Goal: Ask a question

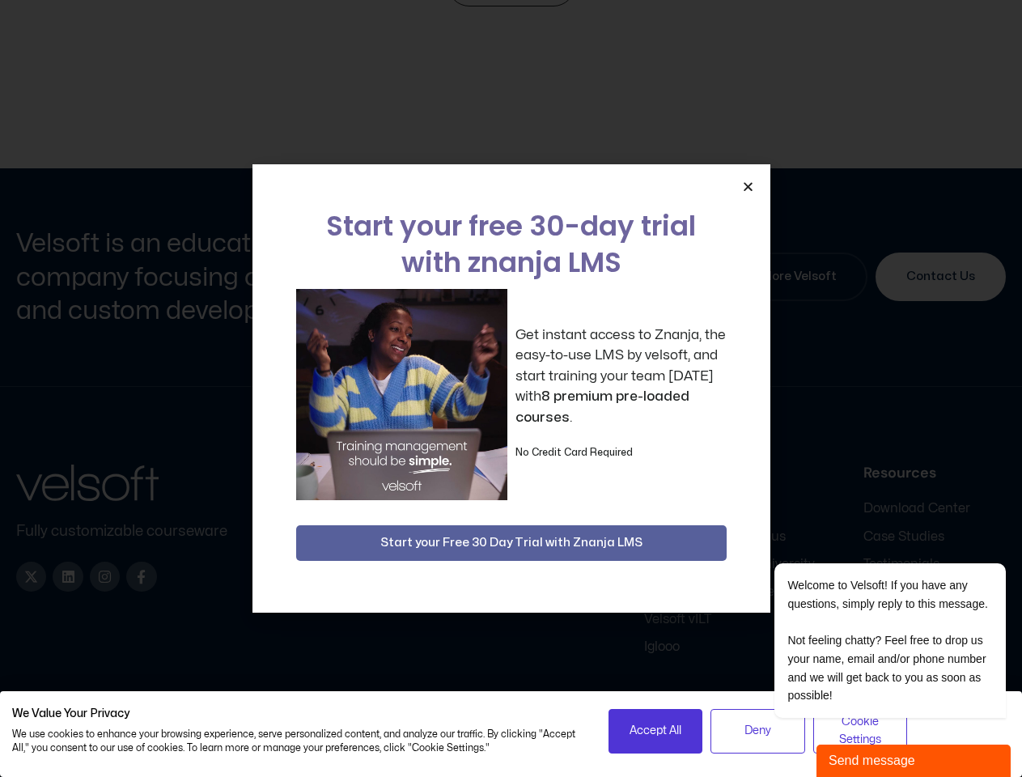
click at [511, 389] on div "Get instant access to Znanja, the easy-to-use LMS by velsoft, and start trainin…" at bounding box center [511, 394] width 431 height 211
click at [656, 731] on span "Accept All" at bounding box center [656, 731] width 52 height 18
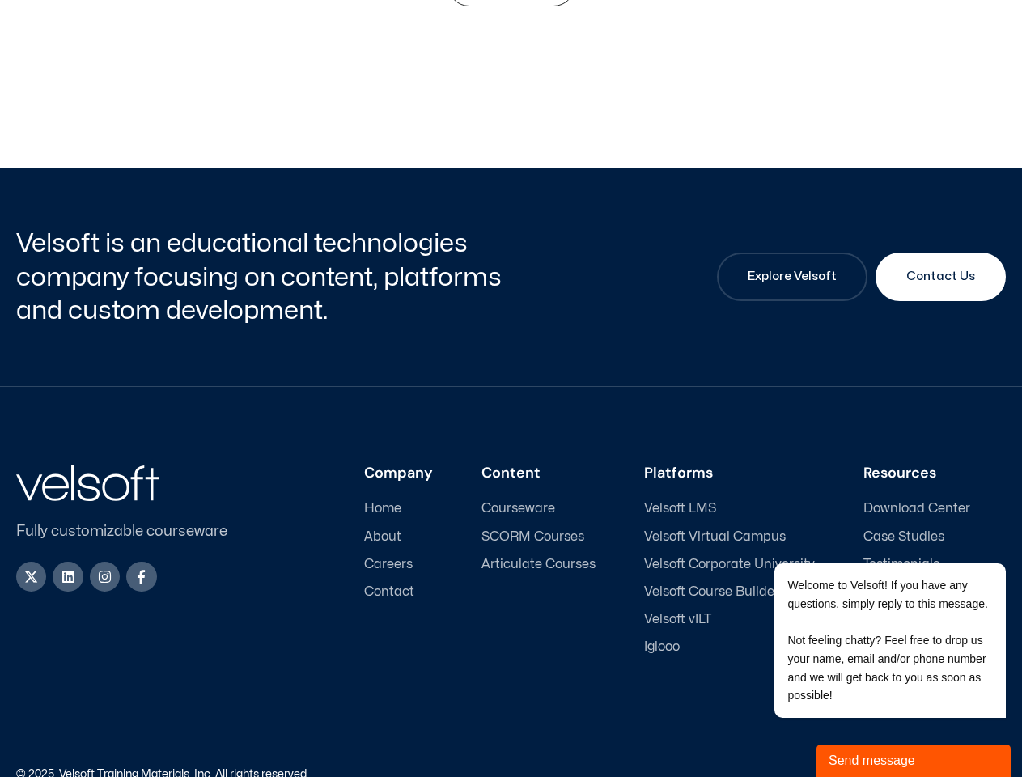
click at [511, 389] on div "Fully customizable courseware X-twitter Linkedin Instagram Facebook-f Company H…" at bounding box center [511, 603] width 990 height 432
click at [748, 186] on div "Velsoft is an educational technologies company focusing on content, platforms a…" at bounding box center [511, 277] width 990 height 218
click at [512, 543] on div "Company Home About Careers Contact Content Courseware SCORM Courses Articulate …" at bounding box center [630, 560] width 752 height 191
click at [914, 761] on div "Send message" at bounding box center [914, 760] width 170 height 19
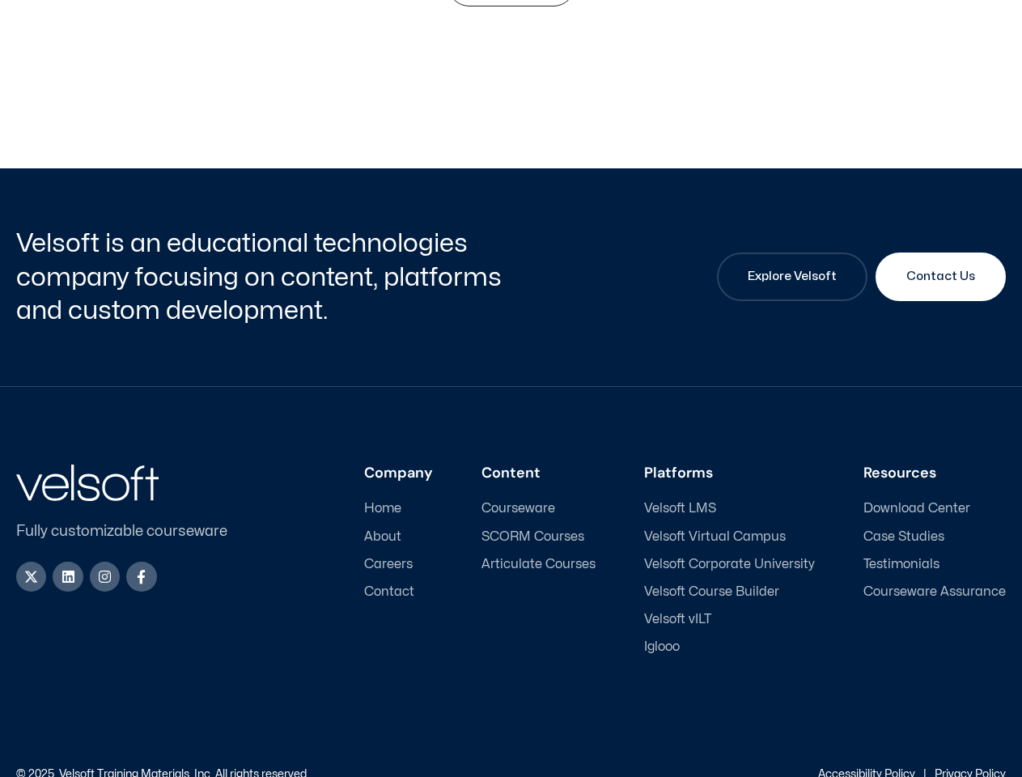
click at [996, 540] on div "Minimize Back Powered by [DOMAIN_NAME] Please fill out the form below and we wi…" at bounding box center [872, 583] width 283 height 389
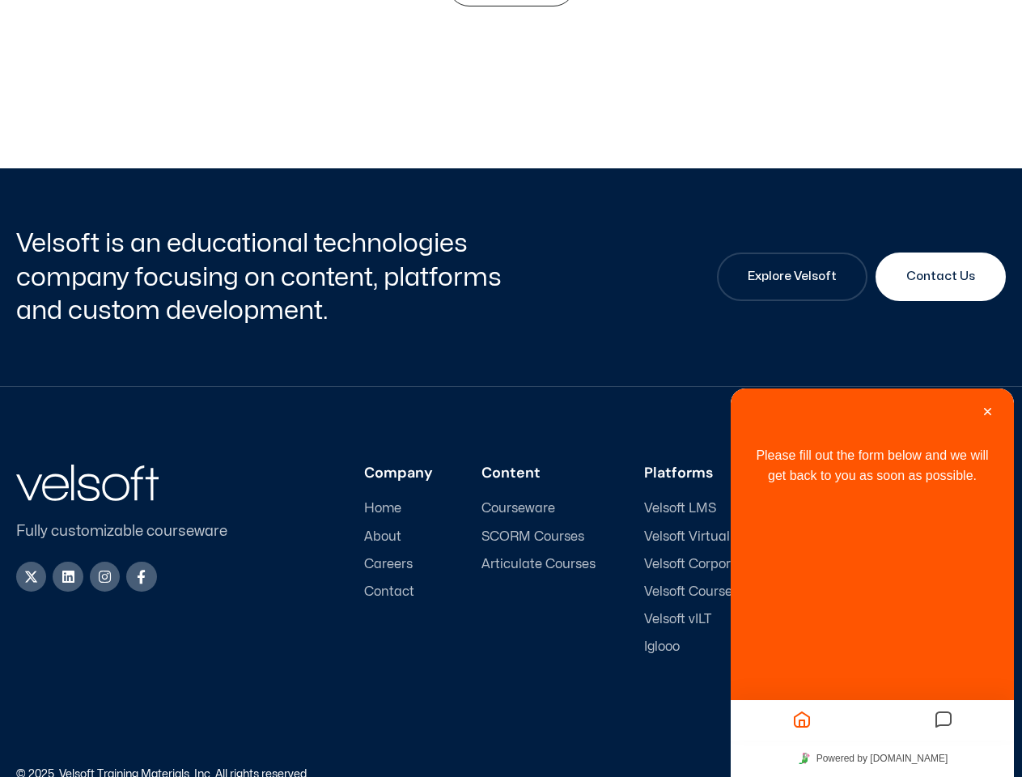
click at [869, 640] on div "Please fill out the form below and we will get back to you as soon as possible." at bounding box center [872, 565] width 283 height 352
